Goal: Task Accomplishment & Management: Manage account settings

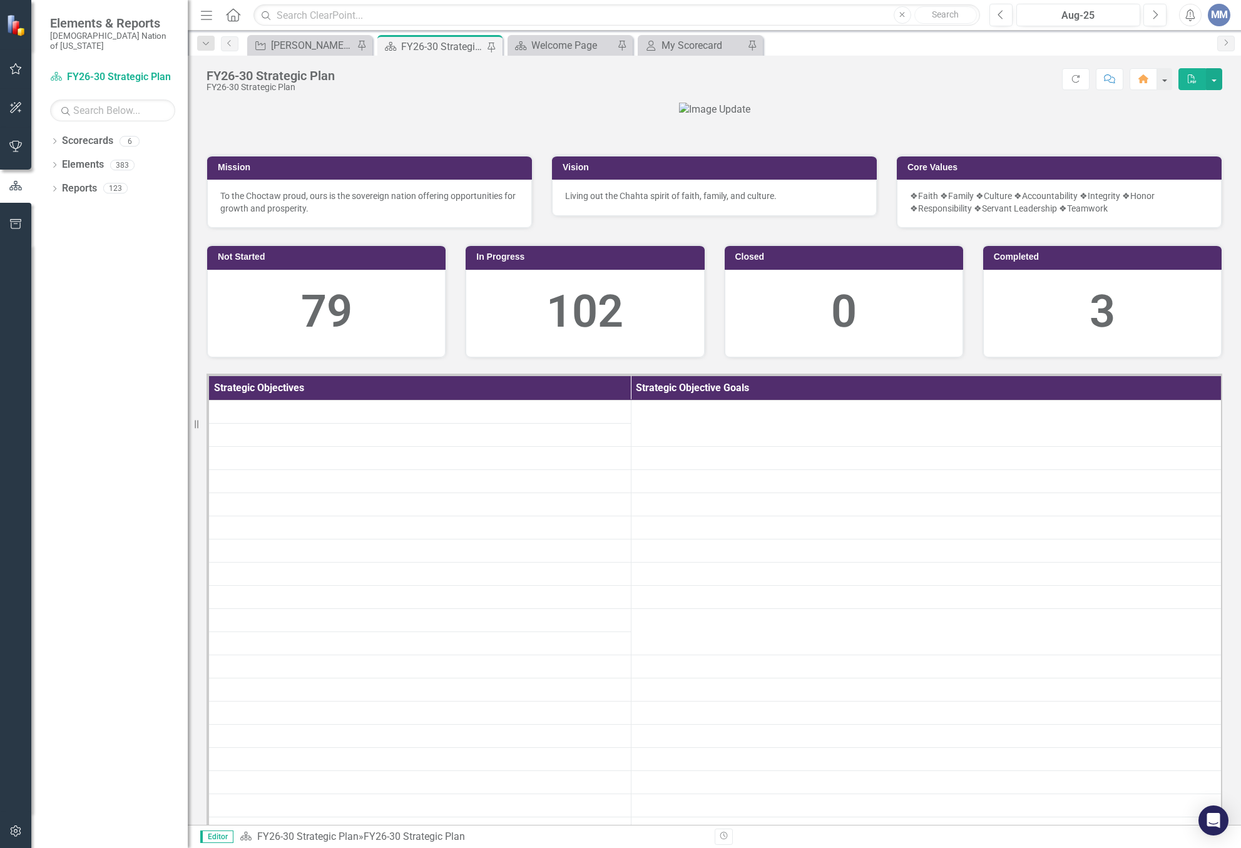
scroll to position [501, 0]
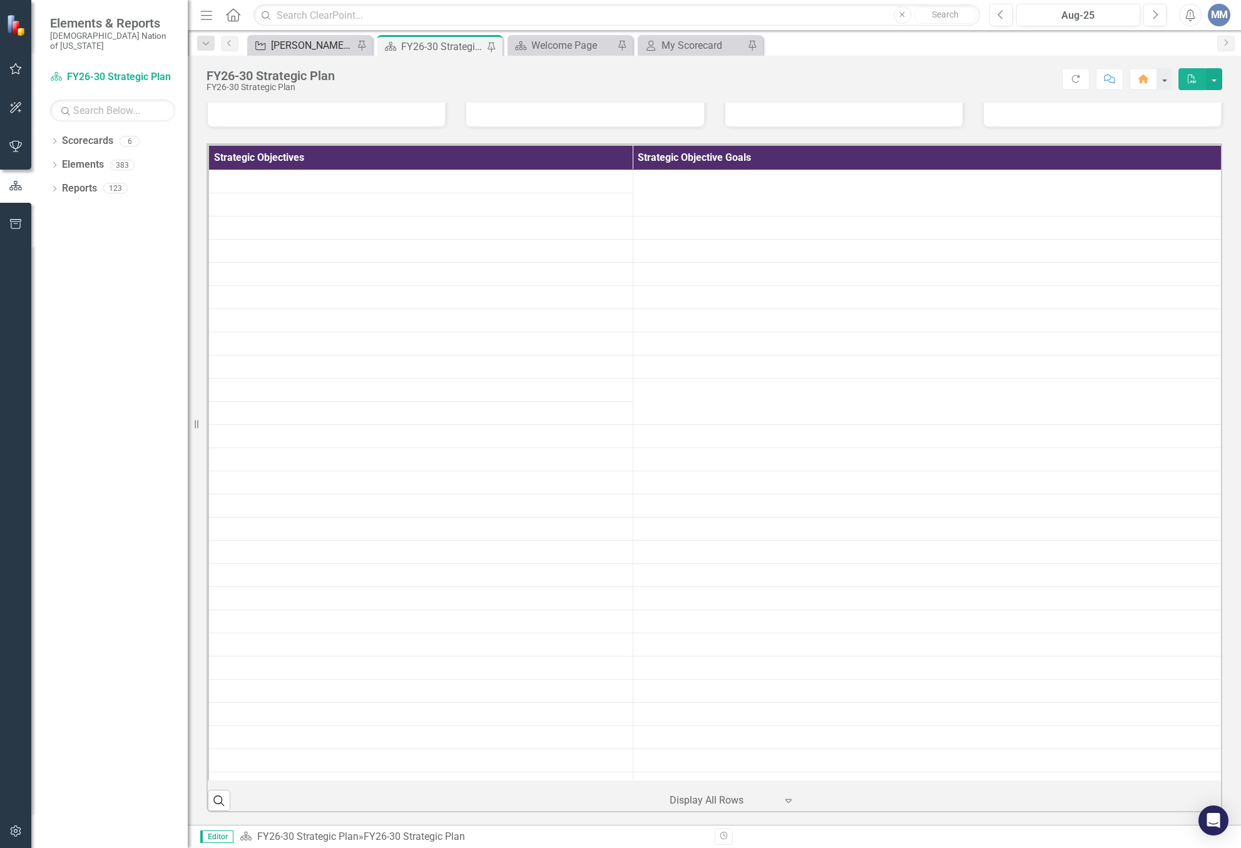
click at [301, 41] on div "[PERSON_NAME] SO's" at bounding box center [312, 46] width 83 height 16
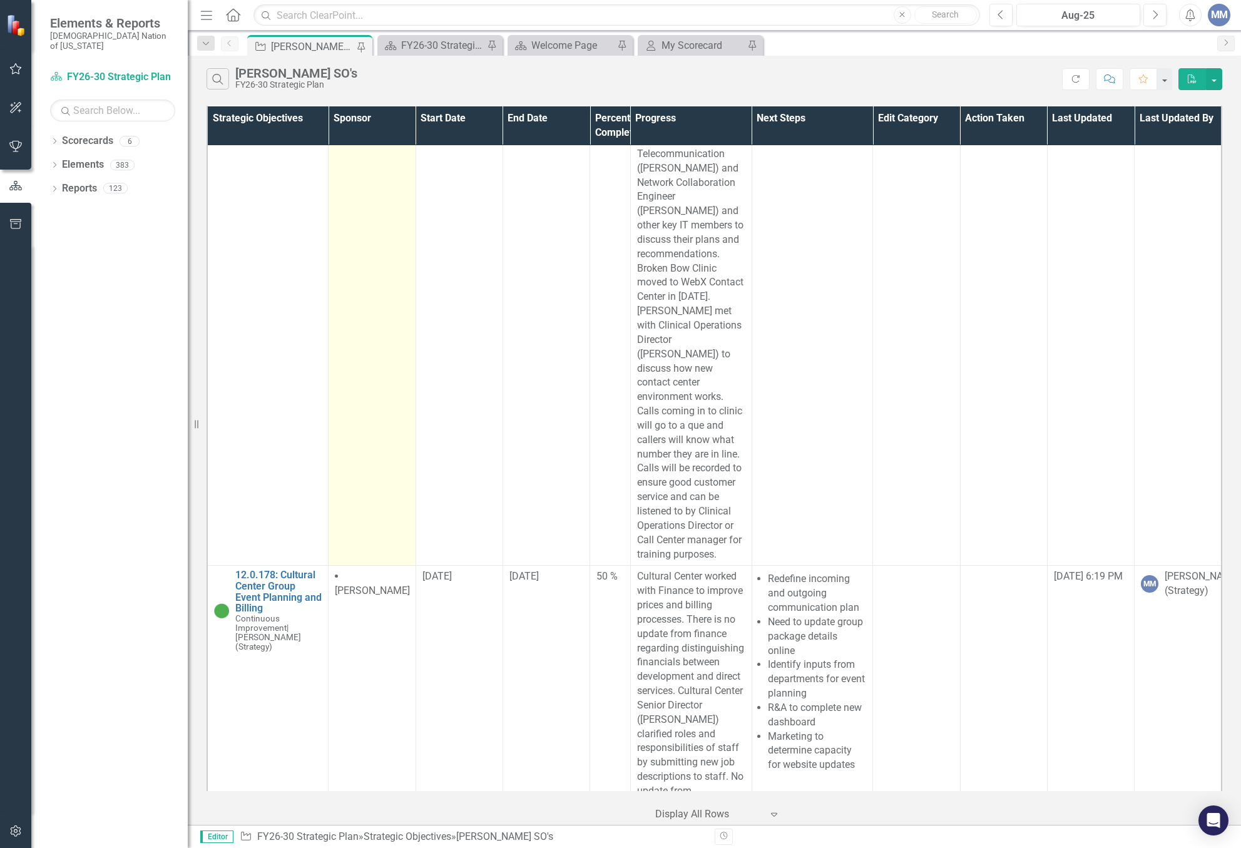
scroll to position [9514, 0]
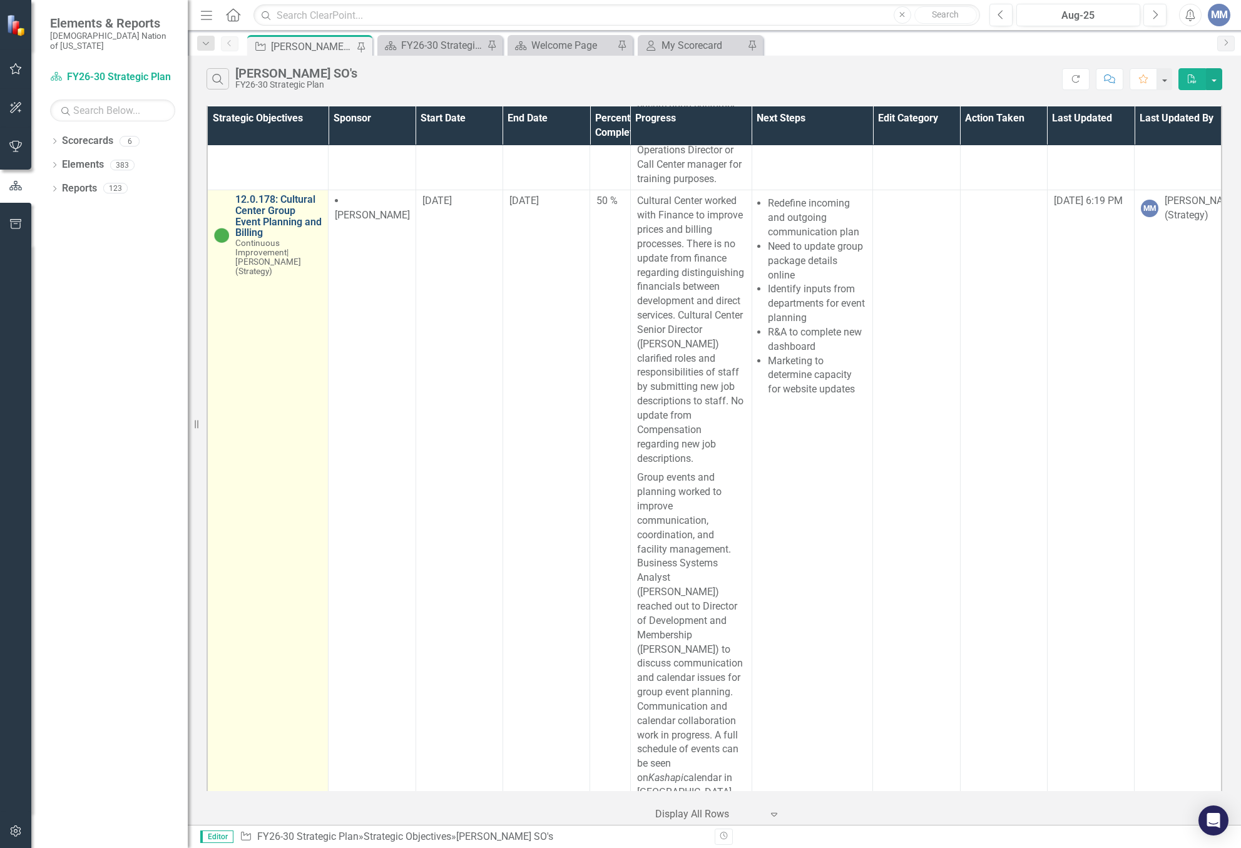
click at [281, 194] on link "12.0.178: Cultural Center Group Event Planning and Billing" at bounding box center [278, 216] width 86 height 44
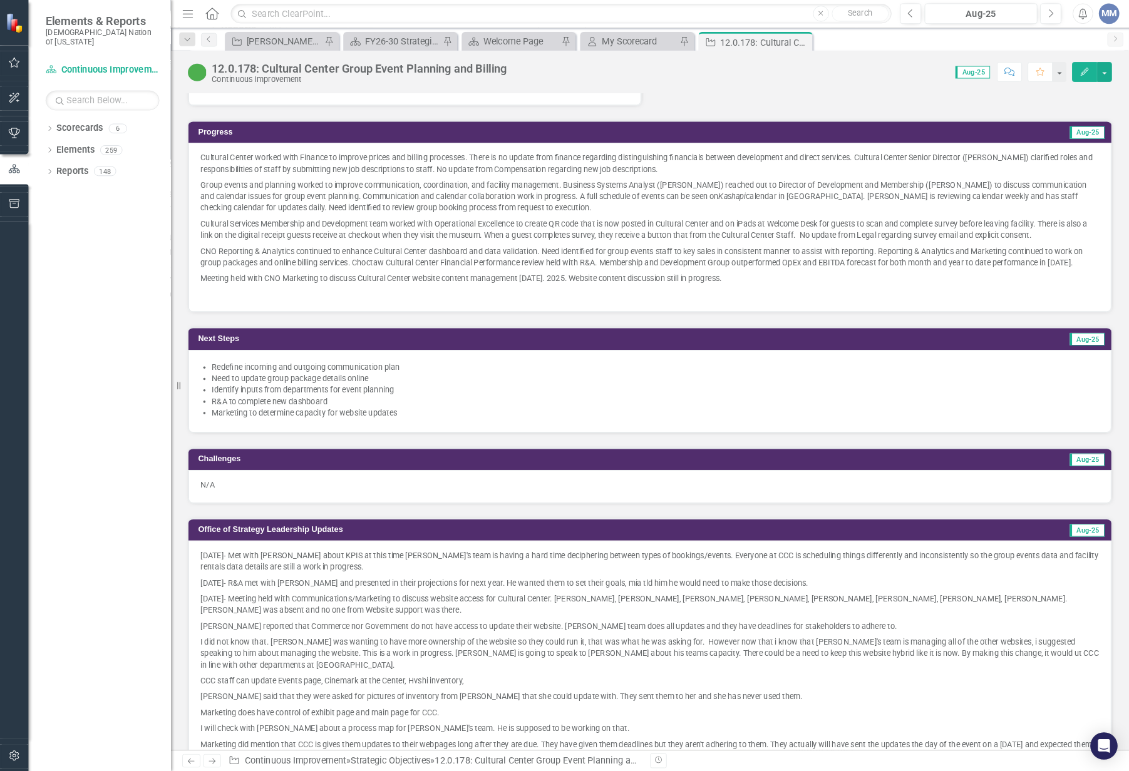
scroll to position [876, 0]
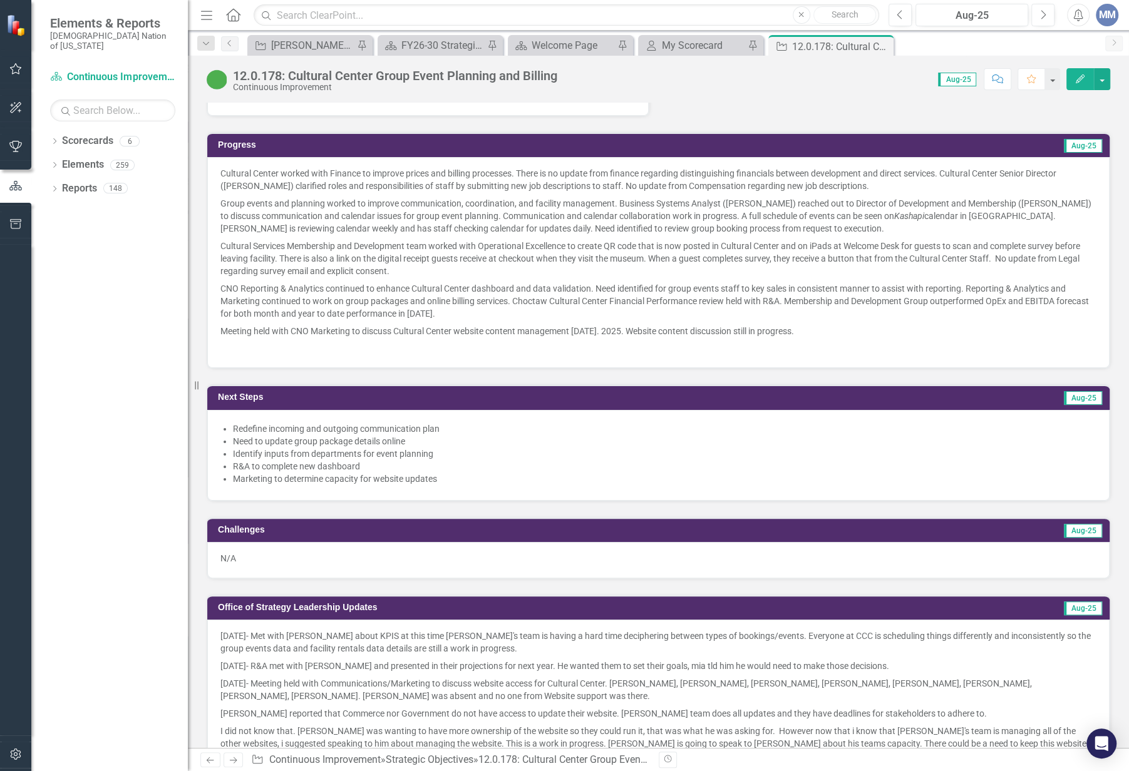
drag, startPoint x: 1227, startPoint y: 1, endPoint x: 796, endPoint y: 384, distance: 576.8
click at [796, 389] on td "Aug-25" at bounding box center [897, 398] width 412 height 19
click at [373, 195] on p "Group events and planning worked to improve communication, coordination, and fa…" at bounding box center [658, 216] width 876 height 43
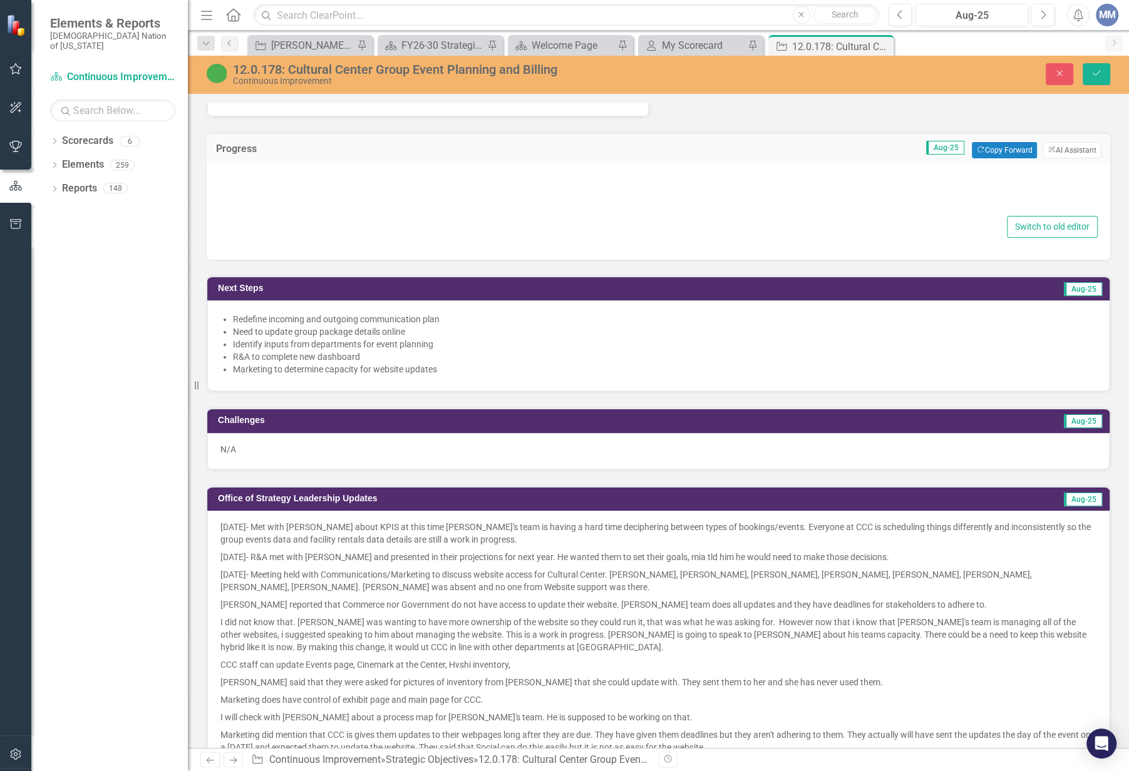
type textarea "<p>Cultural Center worked with Finance to improve prices and billing processes.…"
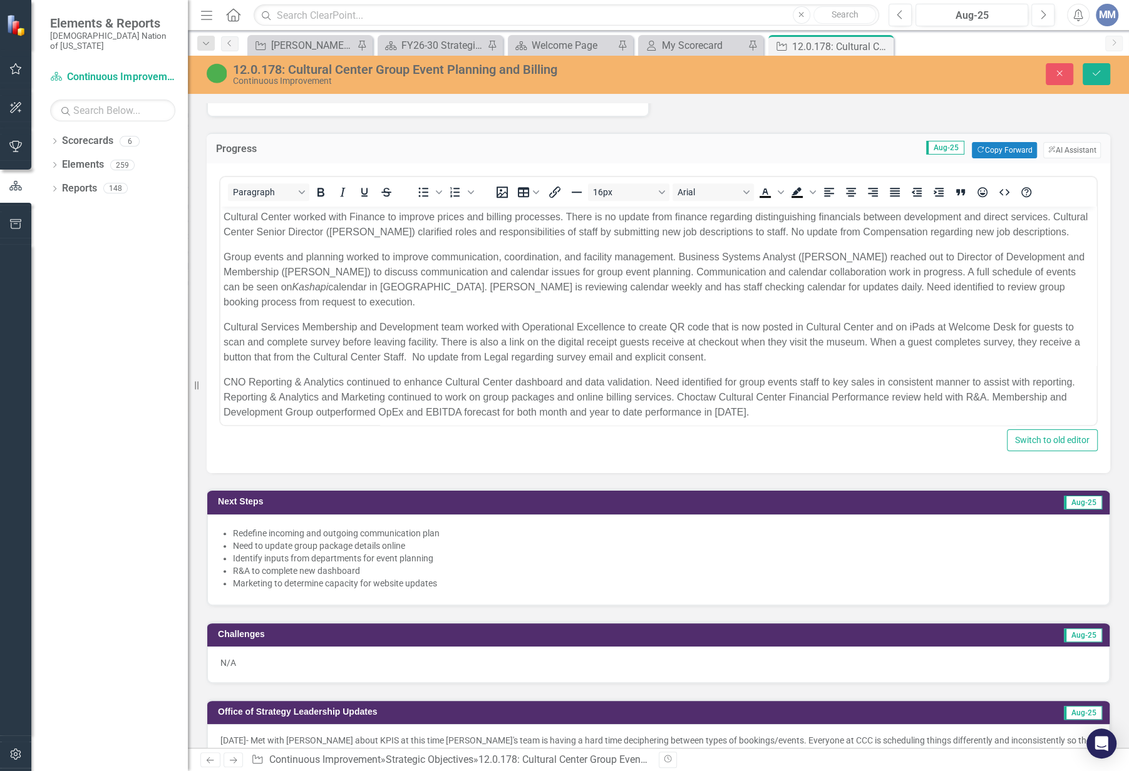
scroll to position [0, 0]
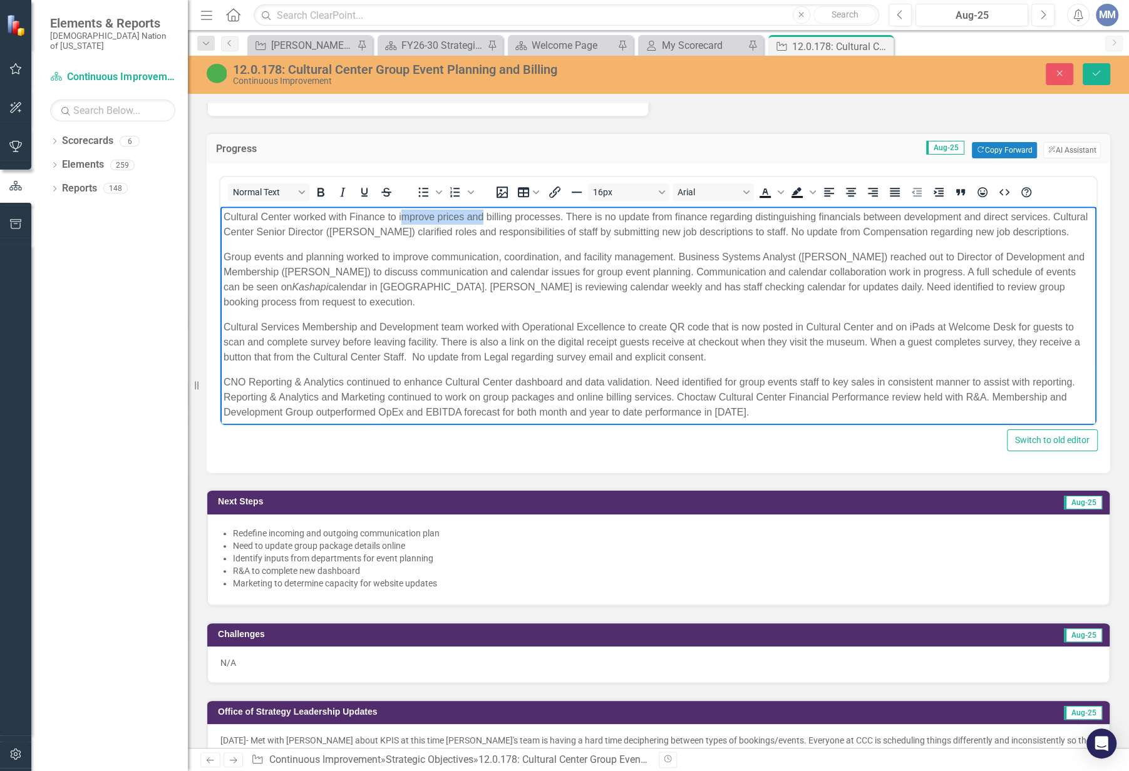
drag, startPoint x: 483, startPoint y: 220, endPoint x: 402, endPoint y: 217, distance: 81.4
click at [402, 217] on p "Cultural Center worked with Finance to improve prices and billing processes. Th…" at bounding box center [657, 225] width 869 height 30
click at [974, 277] on p "Group events and planning worked to improve communication, coordination, and fa…" at bounding box center [657, 280] width 869 height 60
click at [1001, 318] on body "Cultural Center worked with Finance to billing processes. There is no update fr…" at bounding box center [658, 345] width 876 height 277
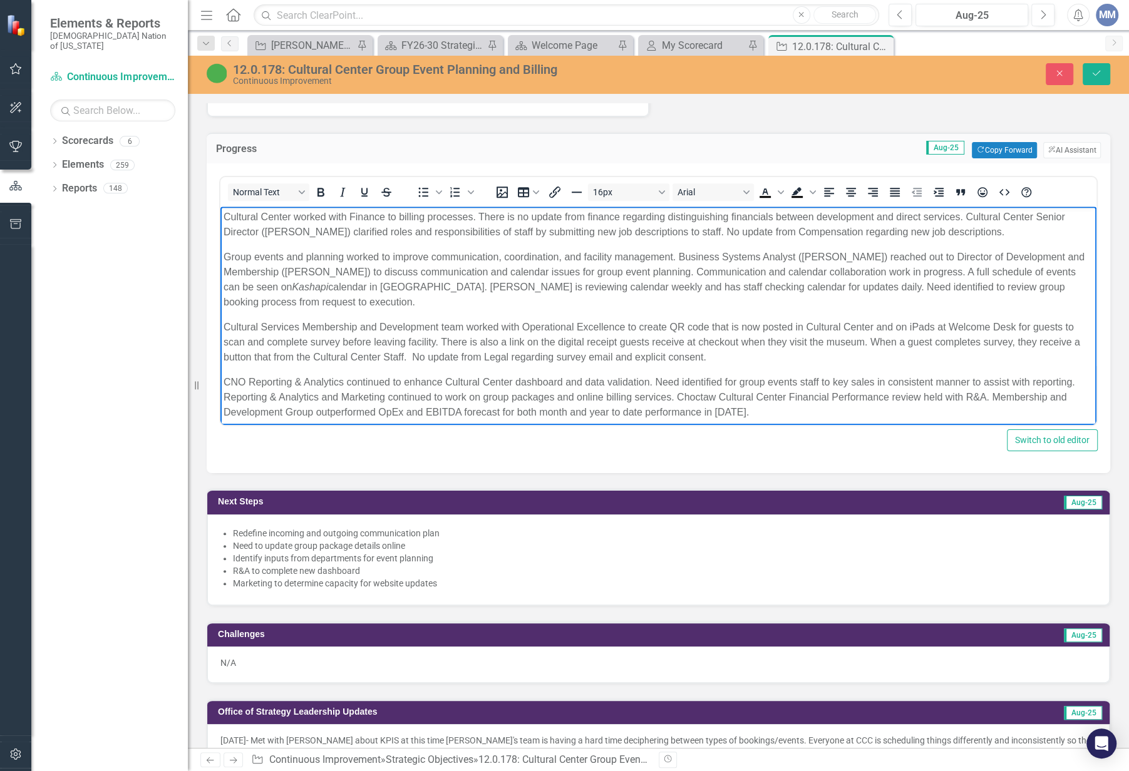
click at [981, 269] on p "Group events and planning worked to improve communication, coordination, and fa…" at bounding box center [657, 280] width 869 height 60
click at [1042, 274] on p "Group events and planning worked to improve communication, coordination, and fa…" at bounding box center [657, 280] width 869 height 60
click at [272, 356] on p "Cultural Services Membership and Development team worked with Operational Excel…" at bounding box center [657, 342] width 869 height 45
click at [292, 359] on p "Cultural Services Membership and Development team worked with Operational Excel…" at bounding box center [657, 342] width 869 height 45
click at [347, 357] on p "Cultural Services Membership and Development team worked with Operational Excel…" at bounding box center [657, 342] width 869 height 45
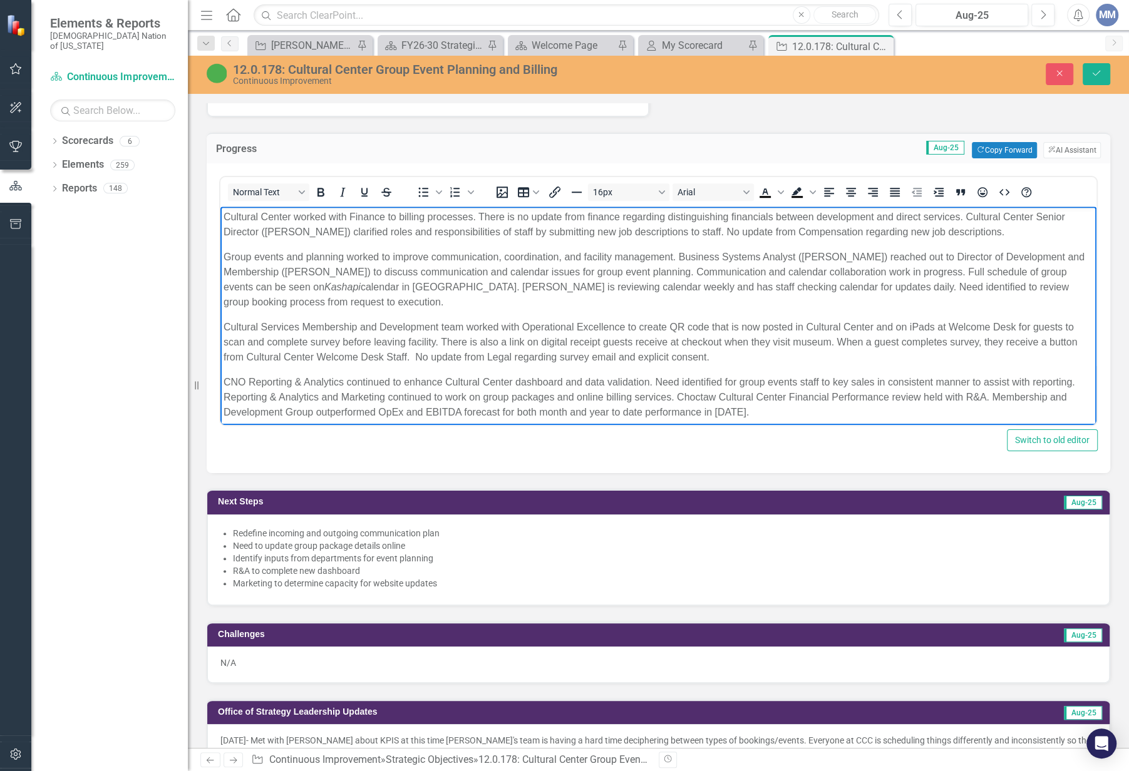
scroll to position [58, 0]
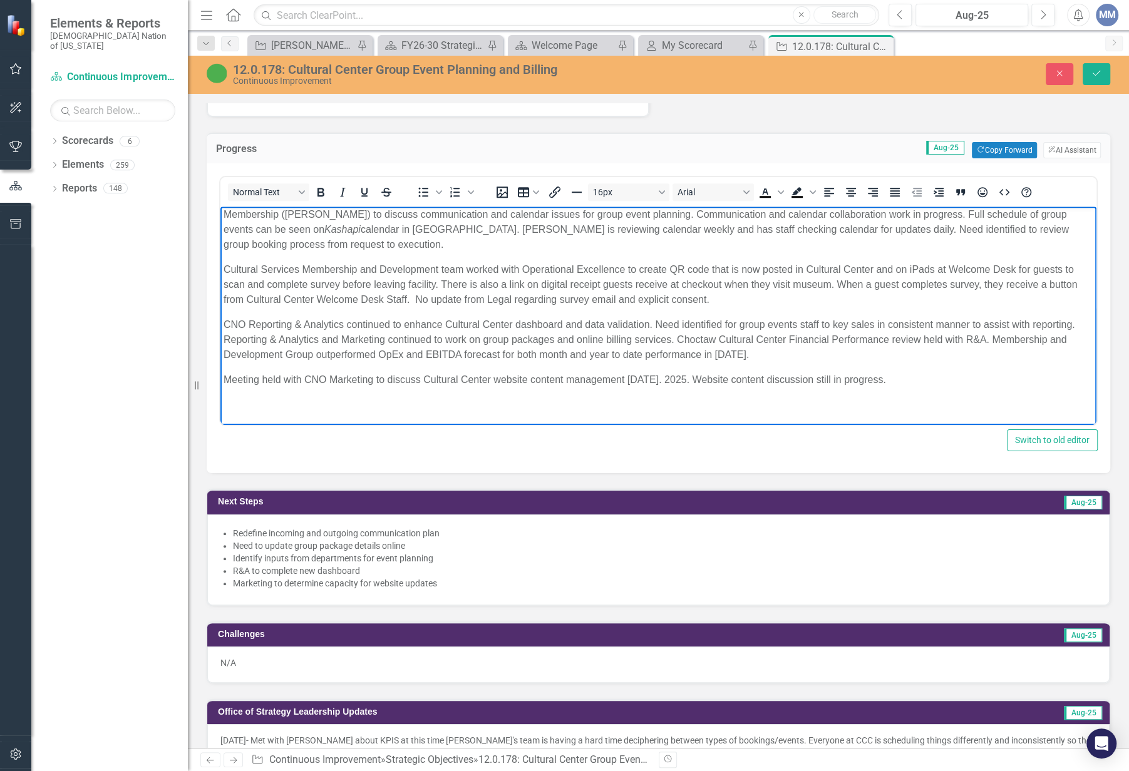
click at [849, 324] on p "CNO Reporting & Analytics continued to enhance Cultural Center dashboard and da…" at bounding box center [657, 339] width 869 height 45
click at [898, 325] on p "CNO Reporting & Analytics continued to enhance Cultural Center dashboard and da…" at bounding box center [657, 339] width 869 height 45
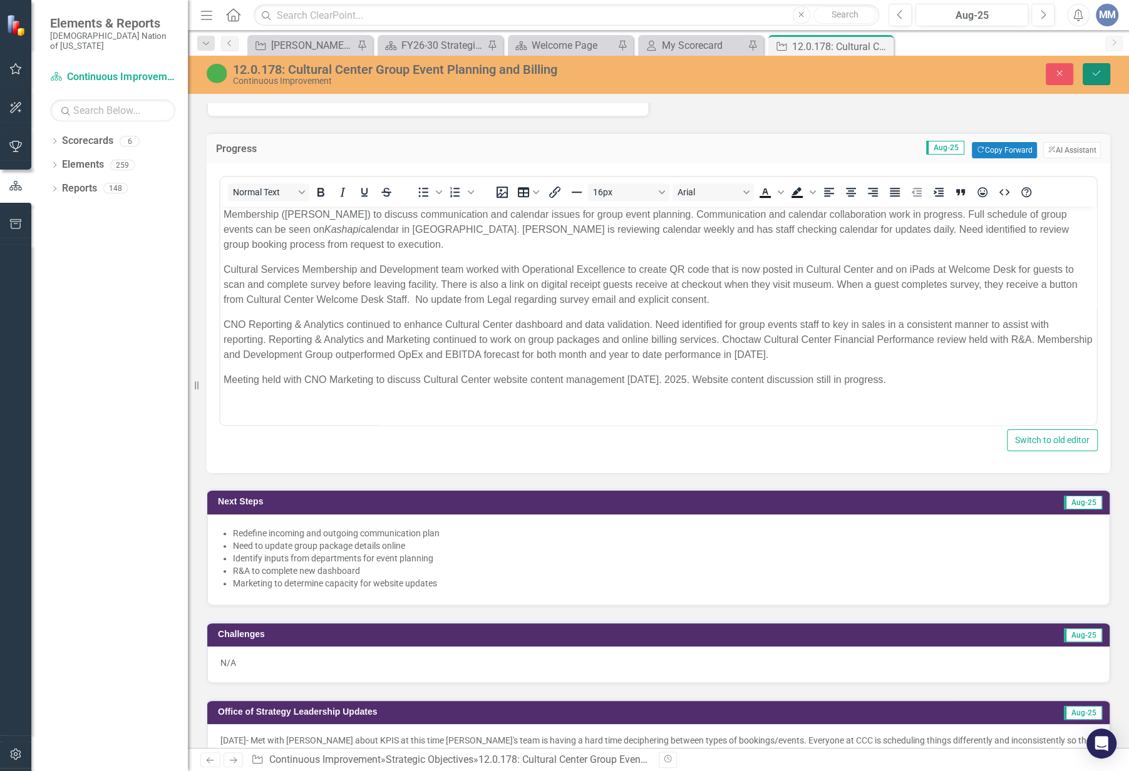
click at [1103, 73] on button "Save" at bounding box center [1096, 74] width 28 height 22
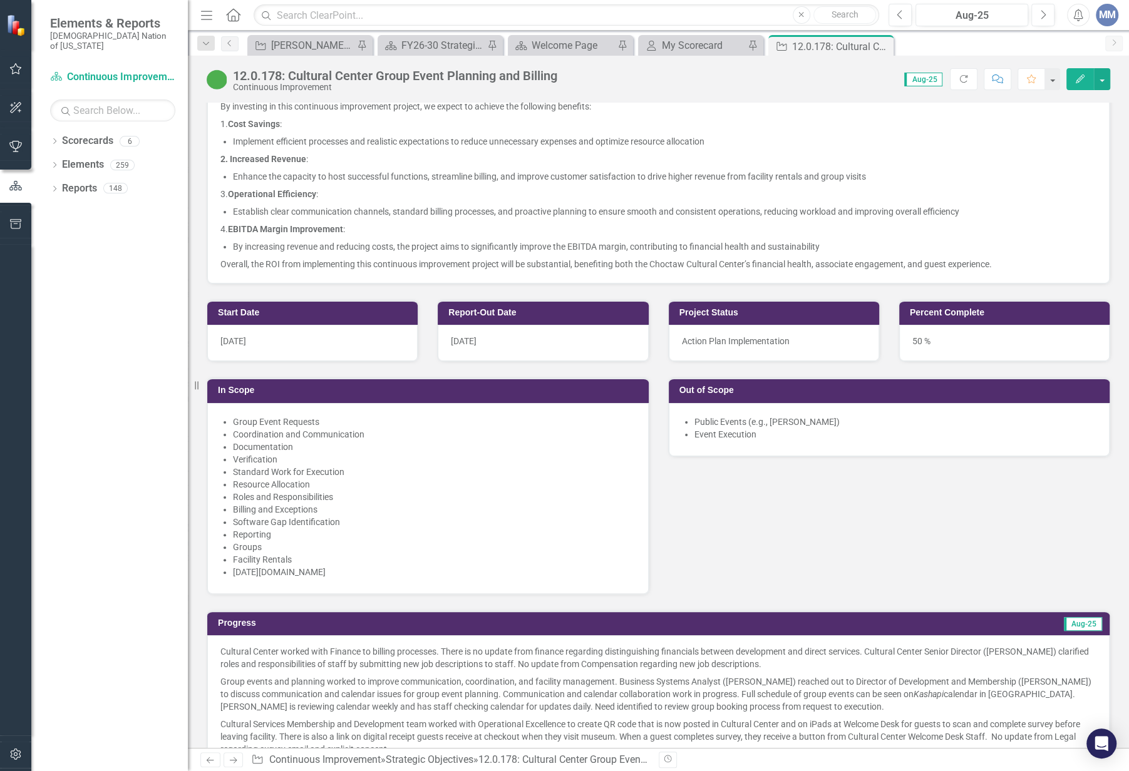
scroll to position [739, 0]
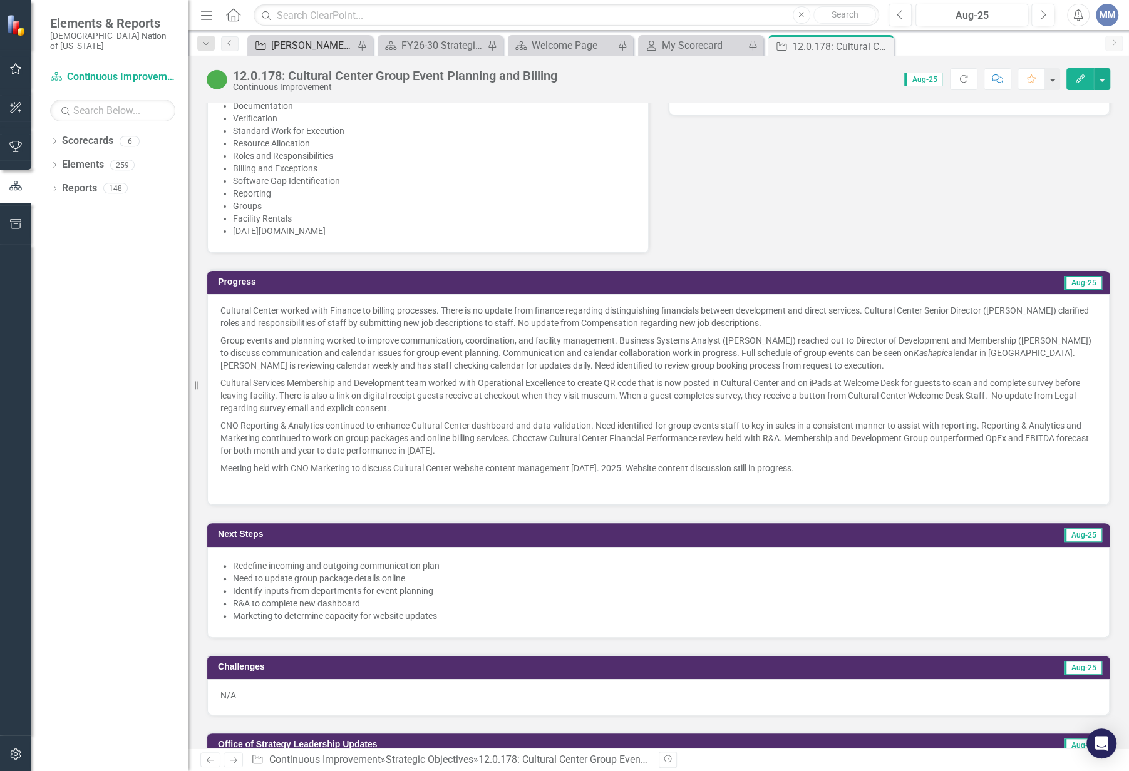
click at [317, 48] on div "[PERSON_NAME] SO's" at bounding box center [312, 46] width 83 height 16
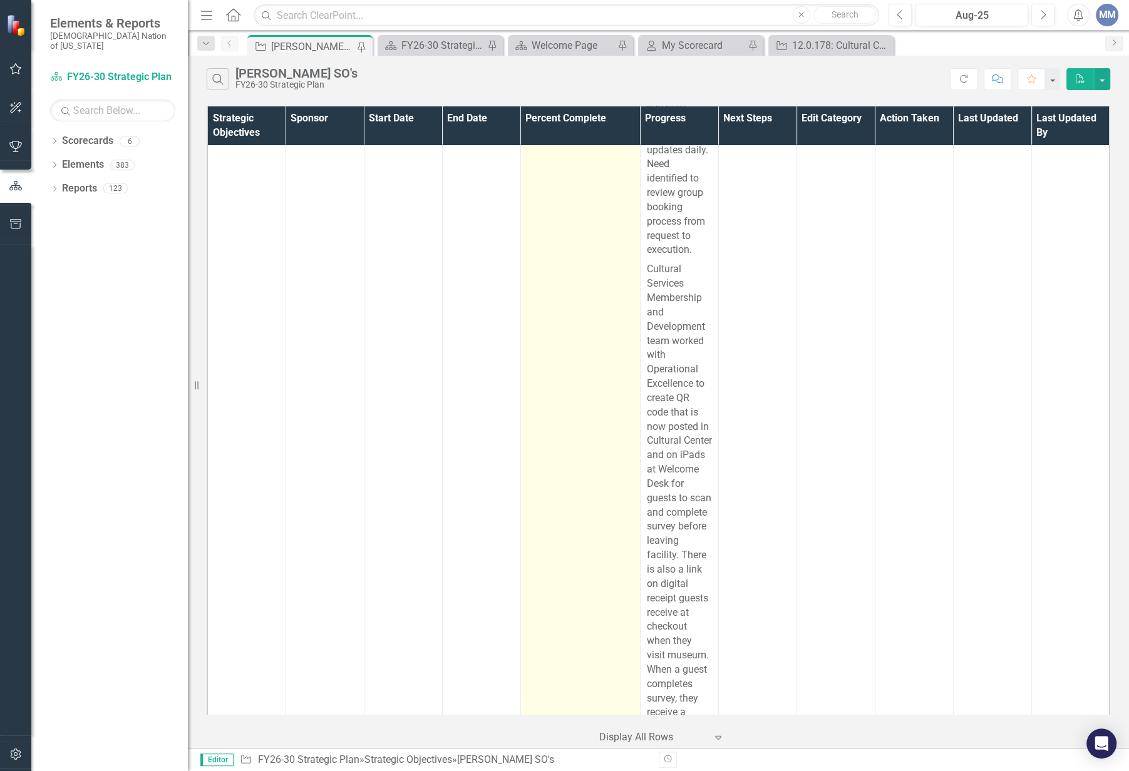
scroll to position [17241, 0]
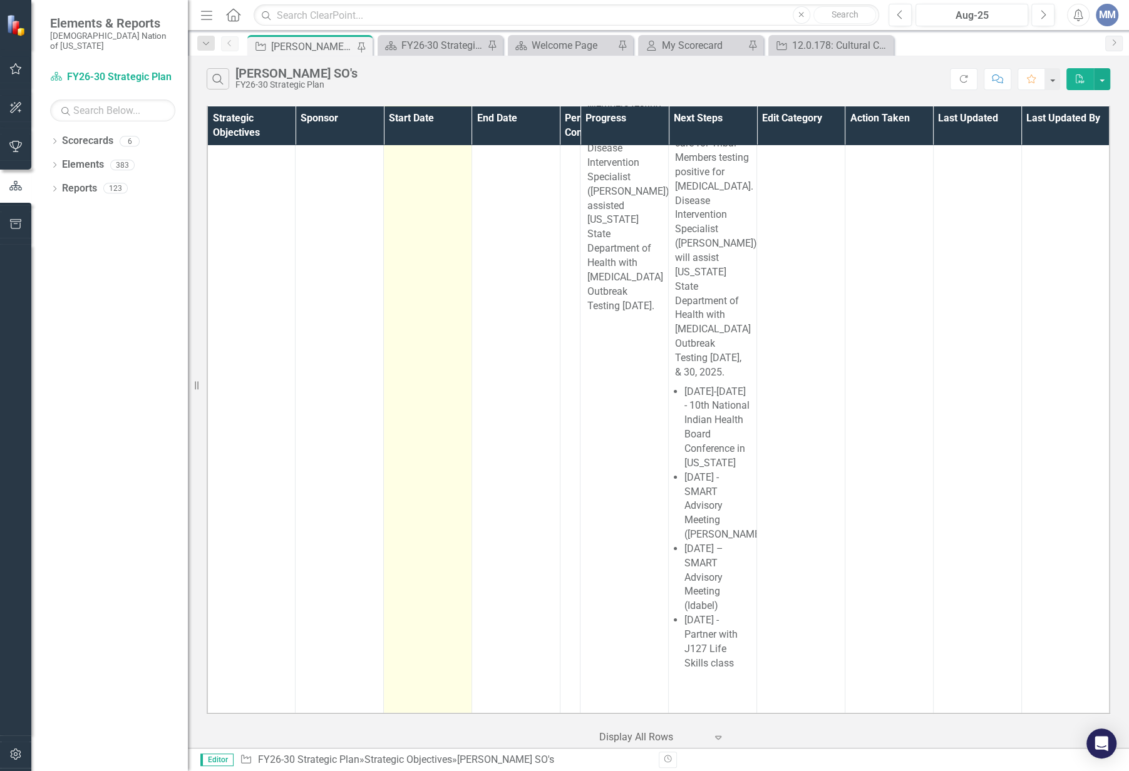
scroll to position [21081, 0]
